Goal: Task Accomplishment & Management: Use online tool/utility

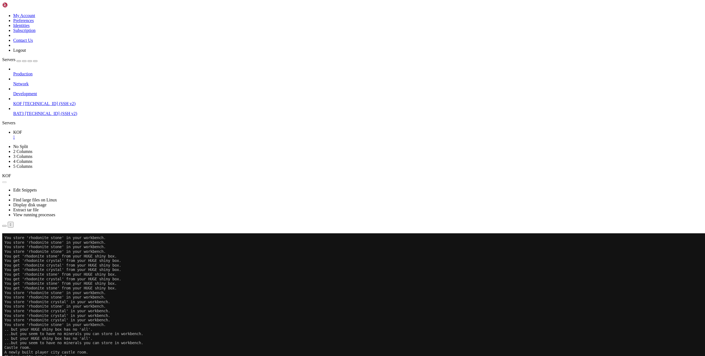
click at [24, 238] on button "Reconnect" at bounding box center [13, 241] width 22 height 6
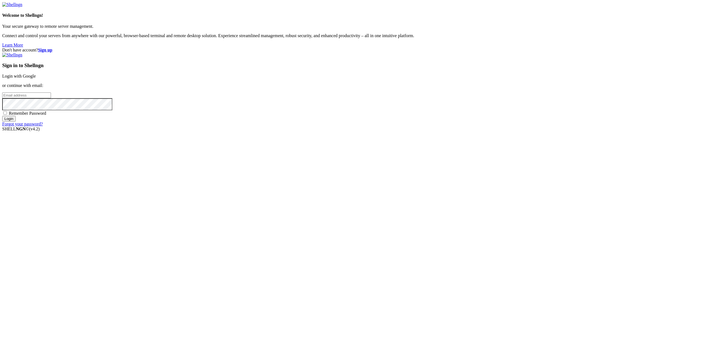
type input "gcoindreau@yahoo.com"
click at [498, 127] on div "Sign in to Shellngn Login with Google or continue with email: gcoindreau@yahoo.…" at bounding box center [352, 90] width 700 height 74
click at [16, 122] on input "Login" at bounding box center [8, 119] width 13 height 6
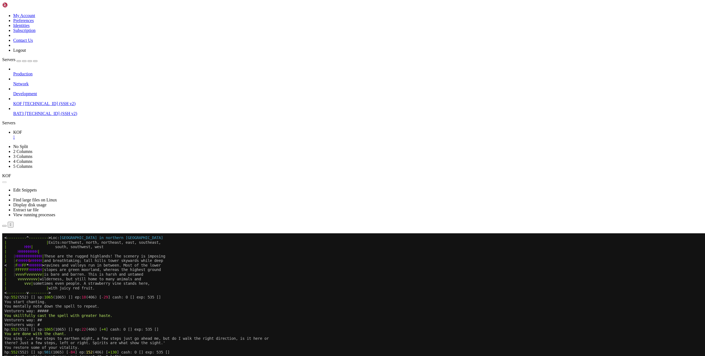
scroll to position [73, 0]
click at [24, 238] on button "Reconnect" at bounding box center [13, 241] width 22 height 6
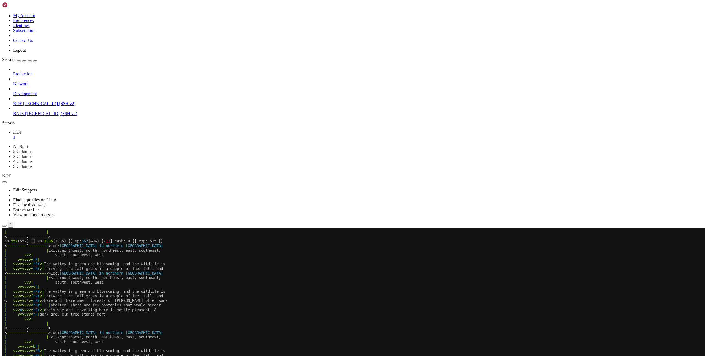
scroll to position [105, 0]
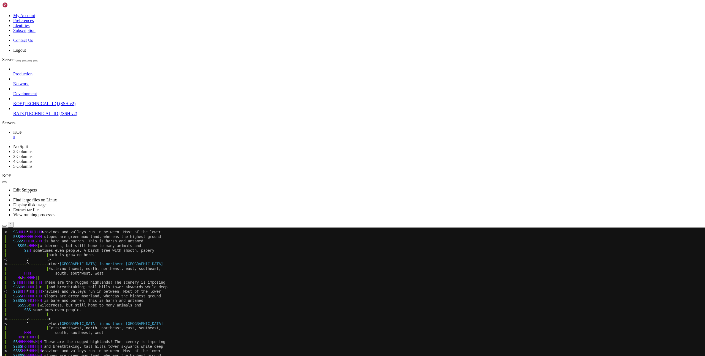
scroll to position [105, 0]
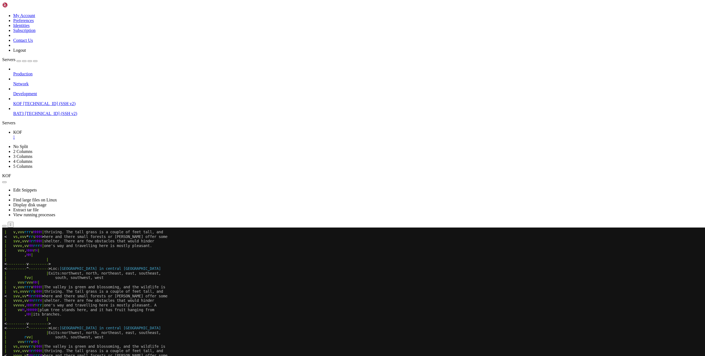
scroll to position [128, 0]
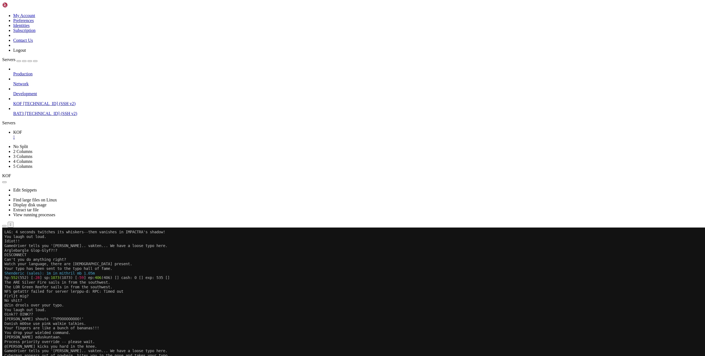
drag, startPoint x: 4, startPoint y: 455, endPoint x: 95, endPoint y: 456, distance: 91.1
drag, startPoint x: 111, startPoint y: 457, endPoint x: 4, endPoint y: 456, distance: 107.4
copy x-row "Darth Vader is in command, you can only typo."
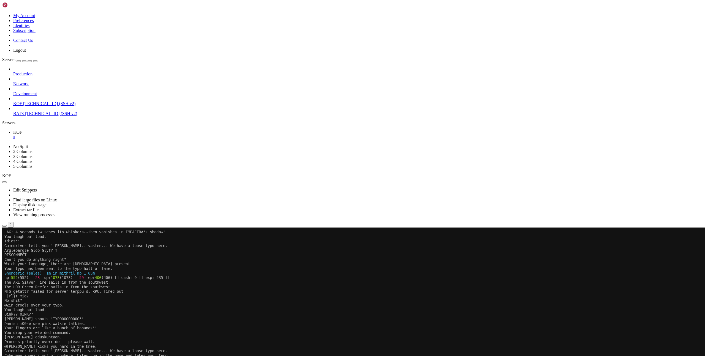
scroll to position [4, 0]
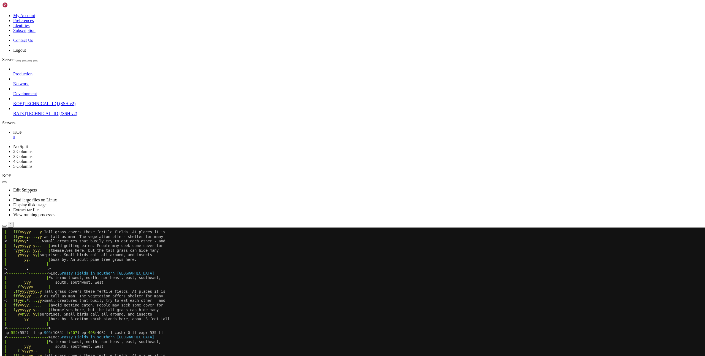
scroll to position [151, 0]
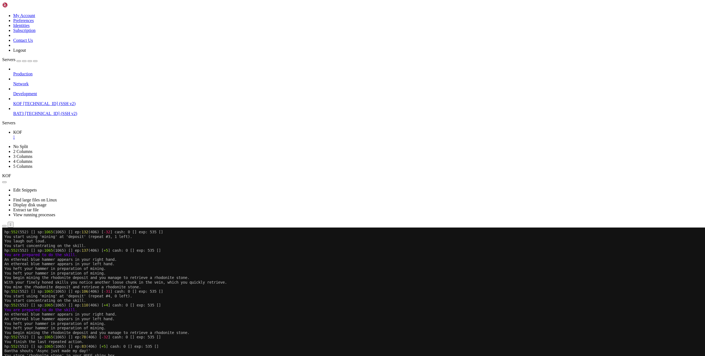
click at [345, 288] on x-row "You mine the rhodonite deposit and retrieve a rhodonite stone." at bounding box center [319, 287] width 630 height 5
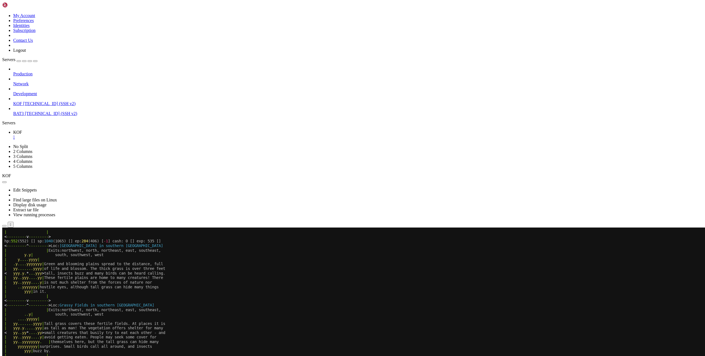
scroll to position [4, 0]
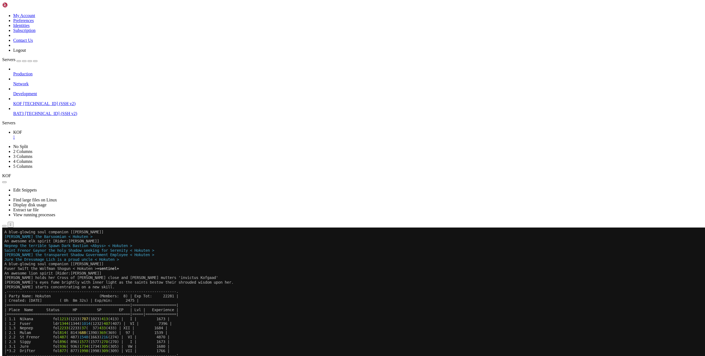
scroll to position [4, 0]
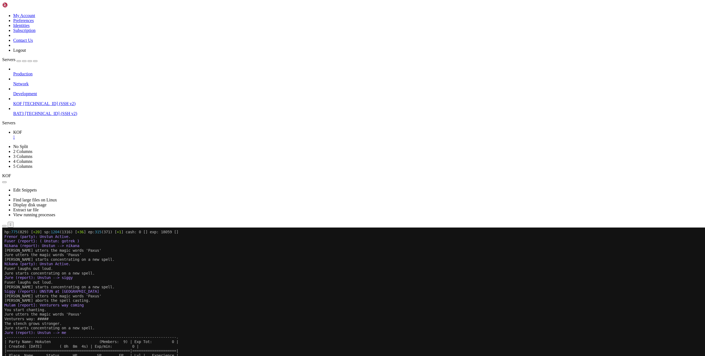
scroll to position [4, 0]
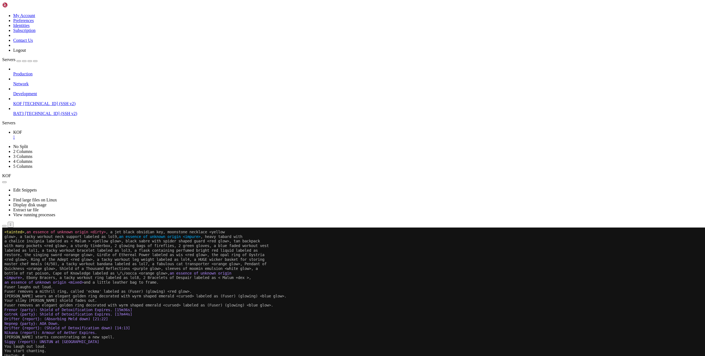
scroll to position [4, 0]
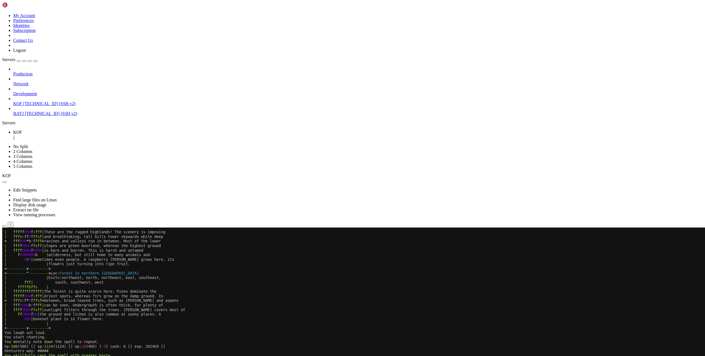
scroll to position [4, 0]
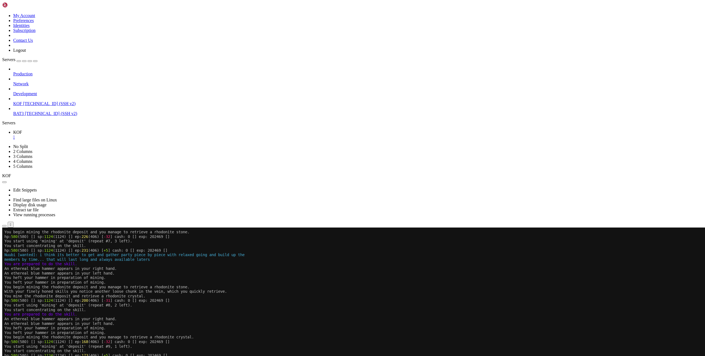
click at [203, 331] on x-row "You heft your hammer in preparation of mining." at bounding box center [319, 333] width 630 height 5
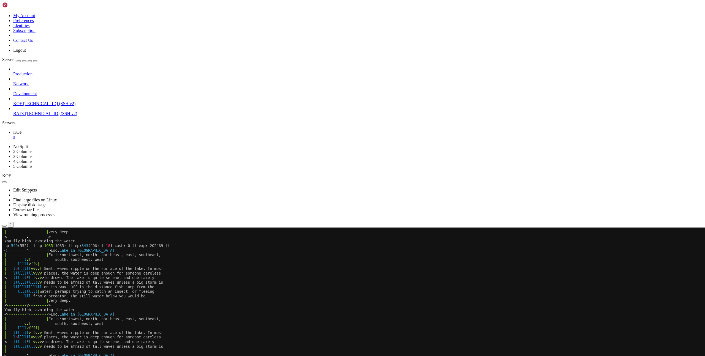
scroll to position [174, 0]
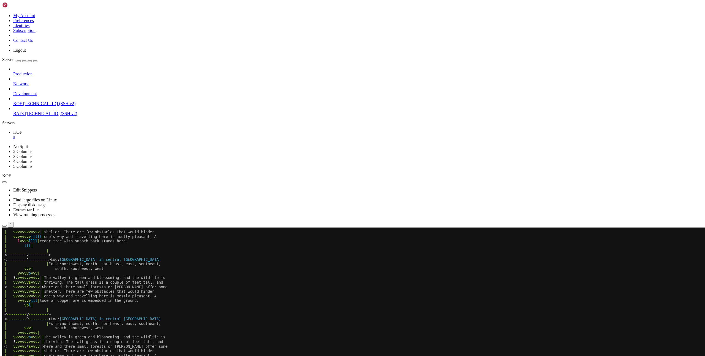
scroll to position [4, 0]
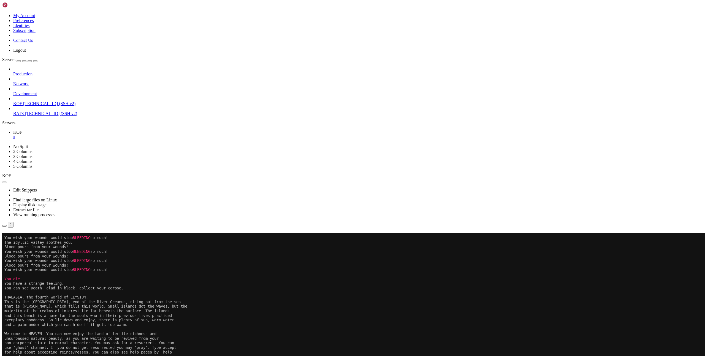
click at [452, 233] on div "Connection Closed Reconnect" at bounding box center [352, 238] width 700 height 11
click at [24, 238] on button "Reconnect" at bounding box center [13, 241] width 22 height 6
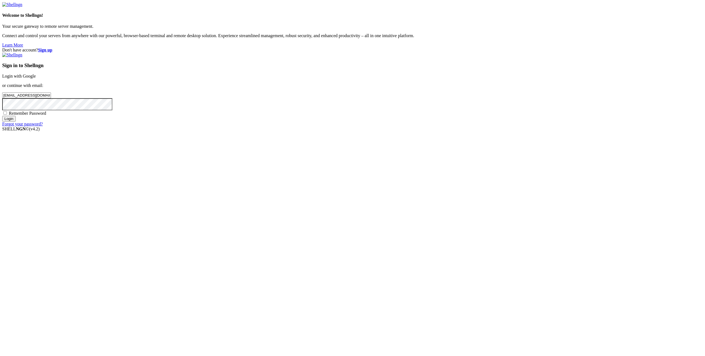
click at [16, 122] on input "Login" at bounding box center [8, 119] width 13 height 6
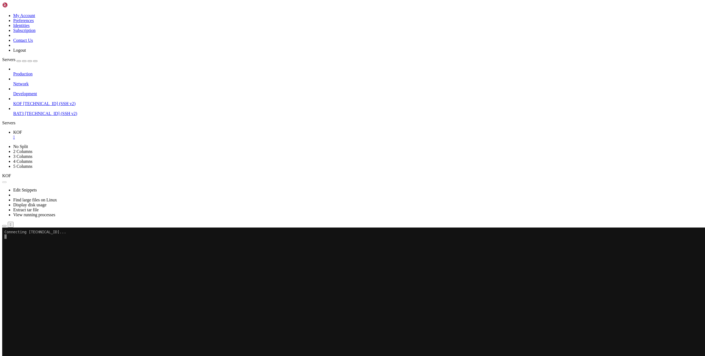
scroll to position [174, 0]
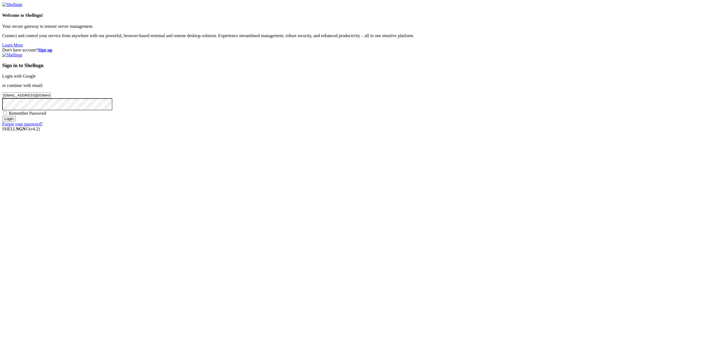
click at [16, 122] on input "Login" at bounding box center [8, 119] width 13 height 6
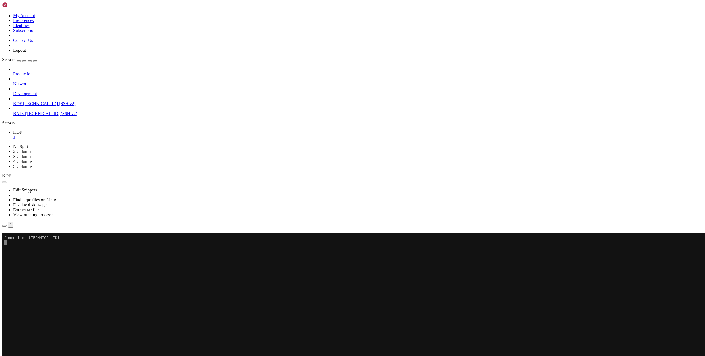
scroll to position [174, 0]
click at [24, 238] on button "Reconnect" at bounding box center [13, 241] width 22 height 6
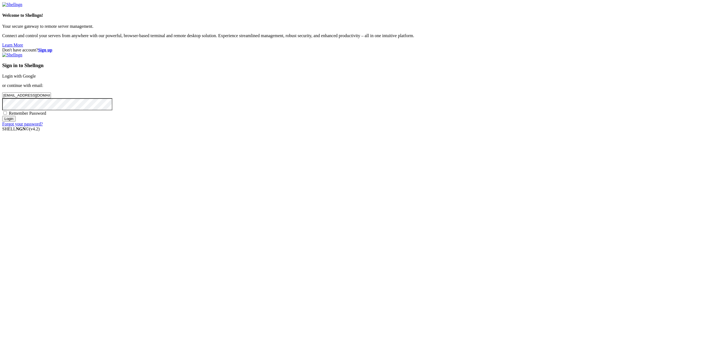
click at [16, 122] on input "Login" at bounding box center [8, 119] width 13 height 6
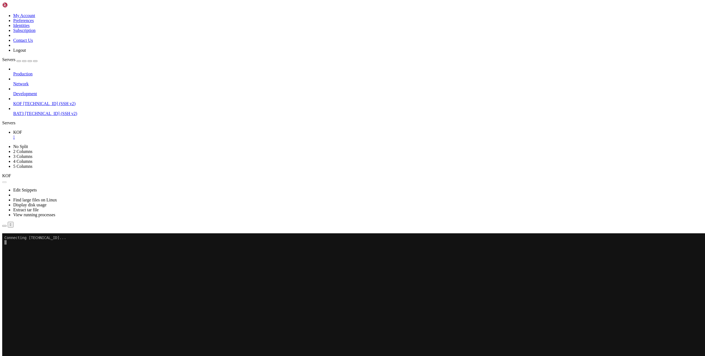
scroll to position [174, 0]
click at [24, 238] on button "Reconnect" at bounding box center [13, 241] width 22 height 6
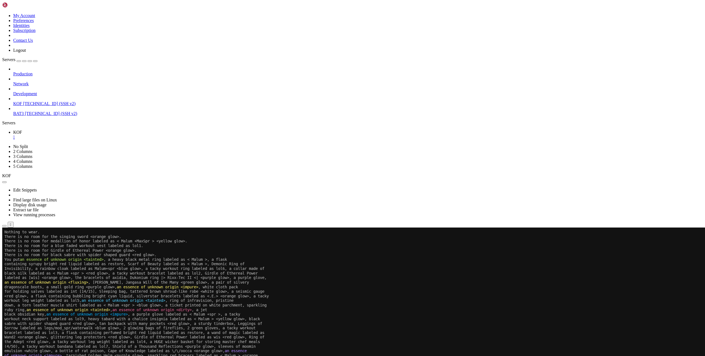
scroll to position [174, 0]
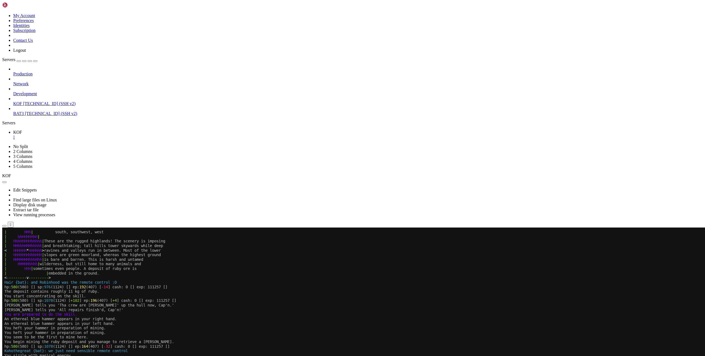
click at [441, 253] on x-row "| HHHHHHHHhhHHH | slopes are green moorland, whereas the highest ground" at bounding box center [319, 255] width 630 height 5
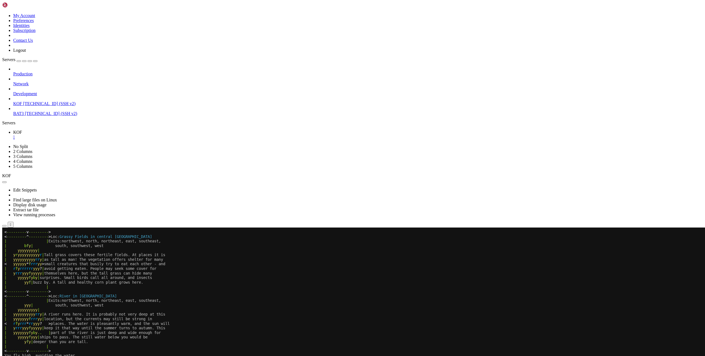
scroll to position [206, 0]
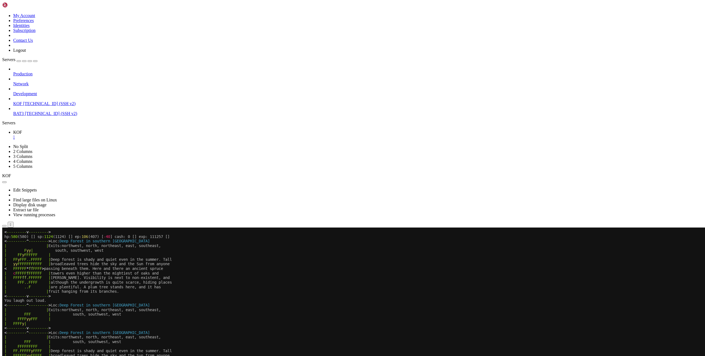
scroll to position [293, 0]
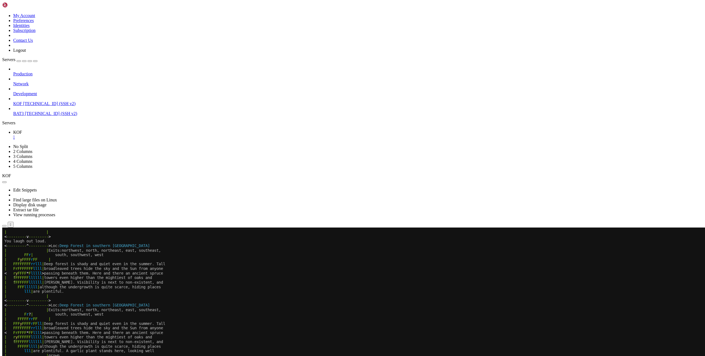
scroll to position [293, 0]
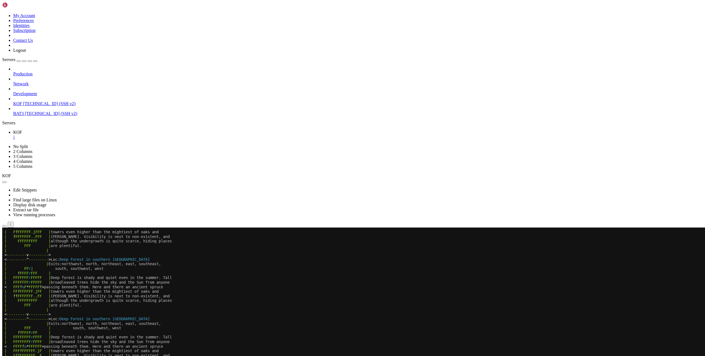
scroll to position [293, 0]
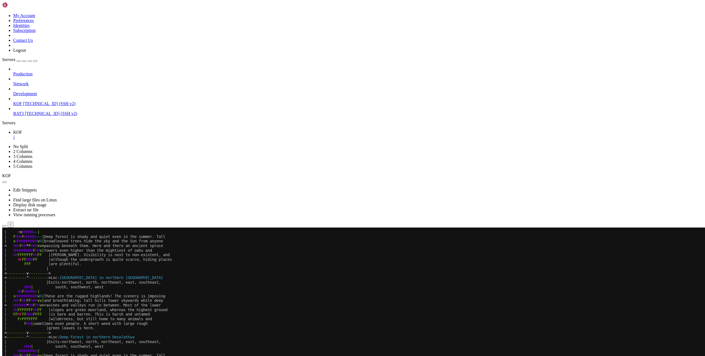
scroll to position [330, 0]
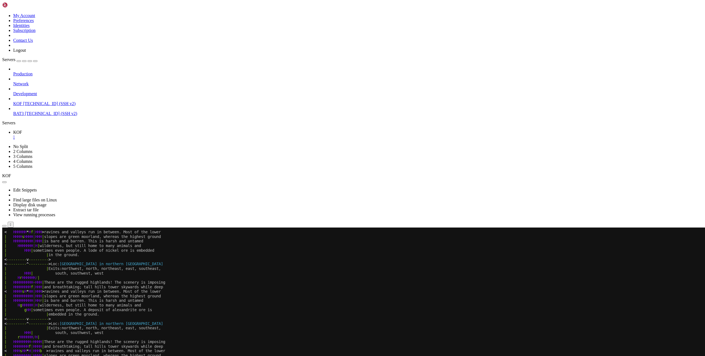
scroll to position [330, 0]
